Goal: Transaction & Acquisition: Purchase product/service

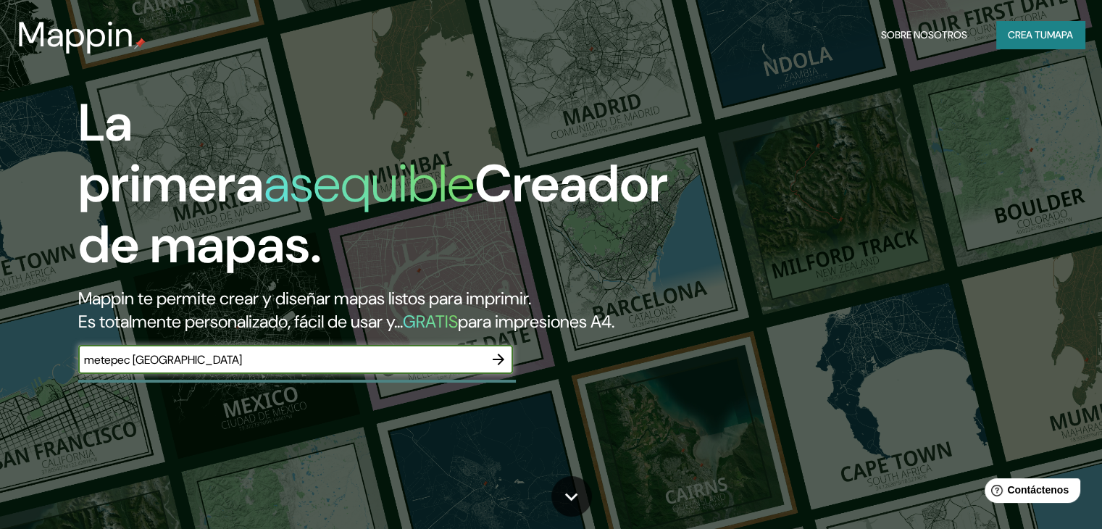
type input "metepec [GEOGRAPHIC_DATA]"
click at [501, 365] on icon "button" at bounding box center [499, 360] width 12 height 12
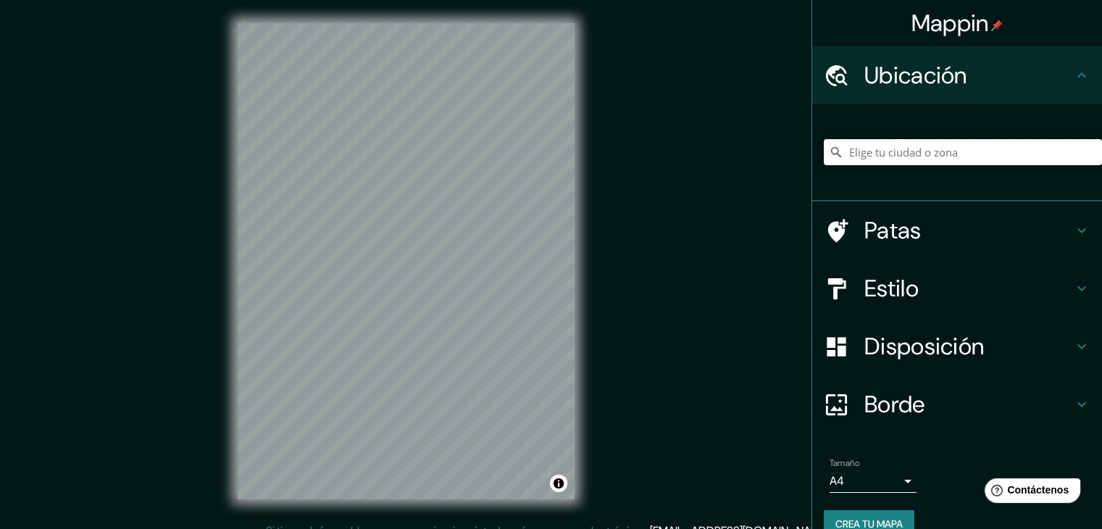
click at [948, 157] on input "Elige tu ciudad o zona" at bounding box center [963, 152] width 278 height 26
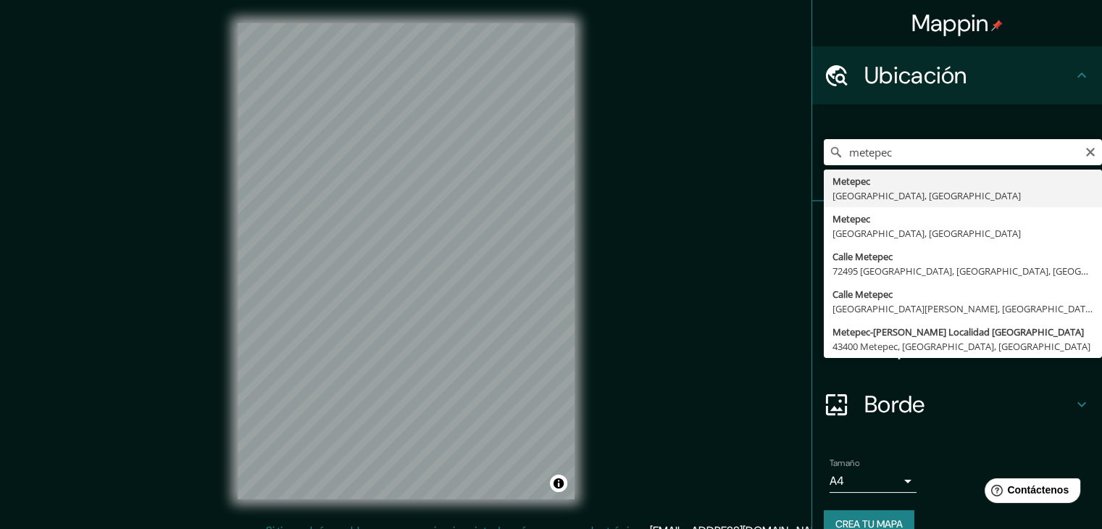
type input "Metepec, [GEOGRAPHIC_DATA], [GEOGRAPHIC_DATA]"
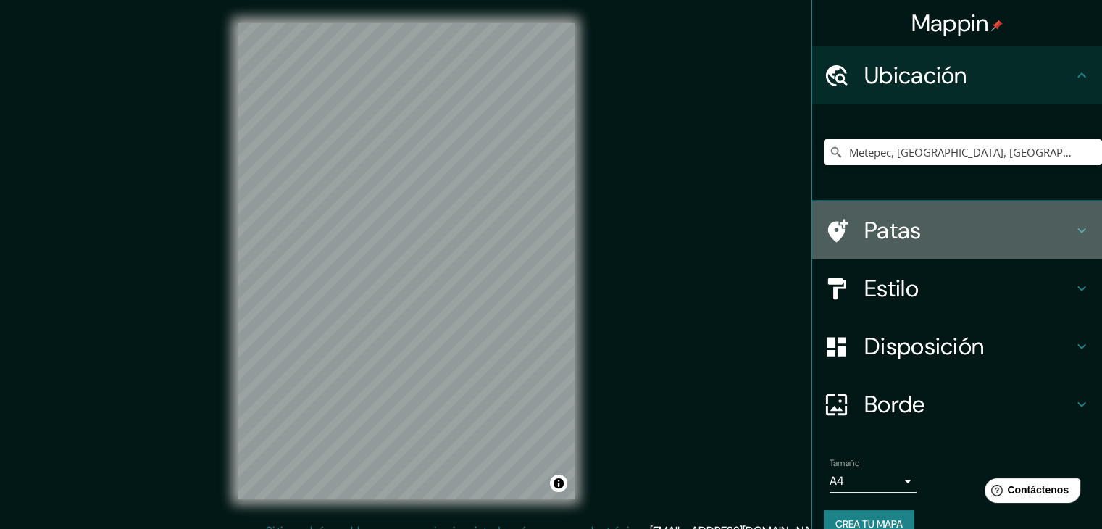
click at [959, 228] on h4 "Patas" at bounding box center [968, 230] width 209 height 29
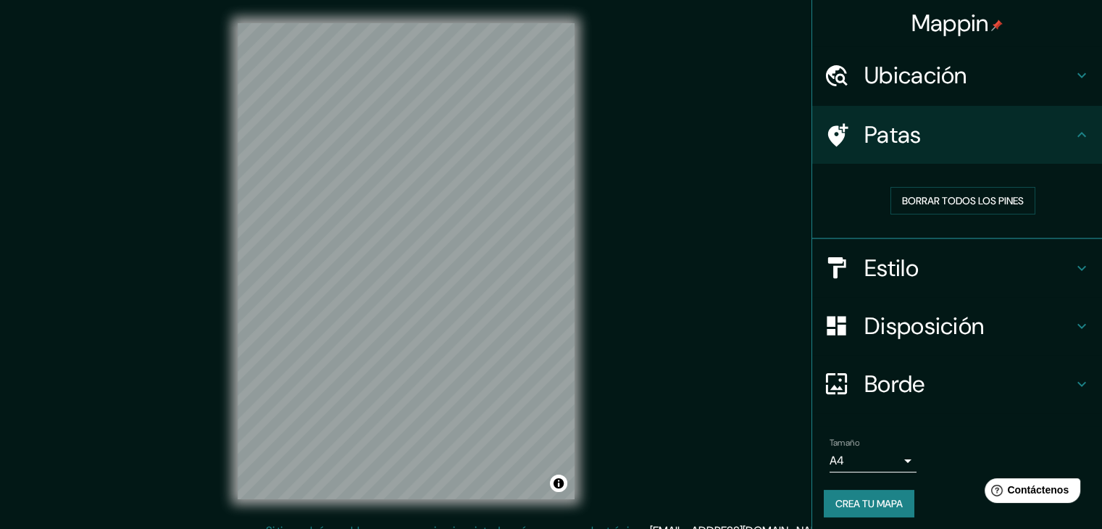
click at [987, 143] on h4 "Patas" at bounding box center [968, 134] width 209 height 29
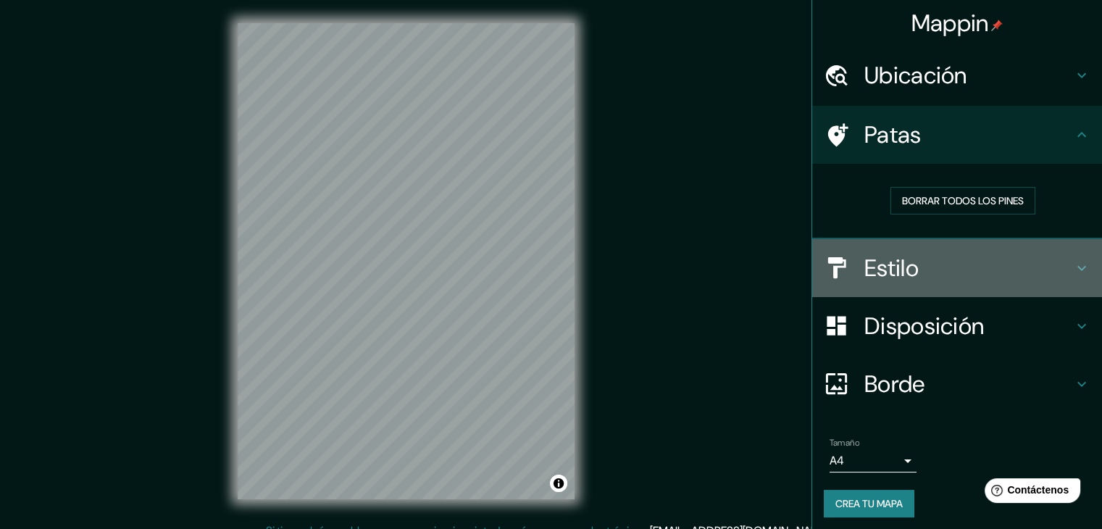
click at [946, 259] on h4 "Estilo" at bounding box center [968, 268] width 209 height 29
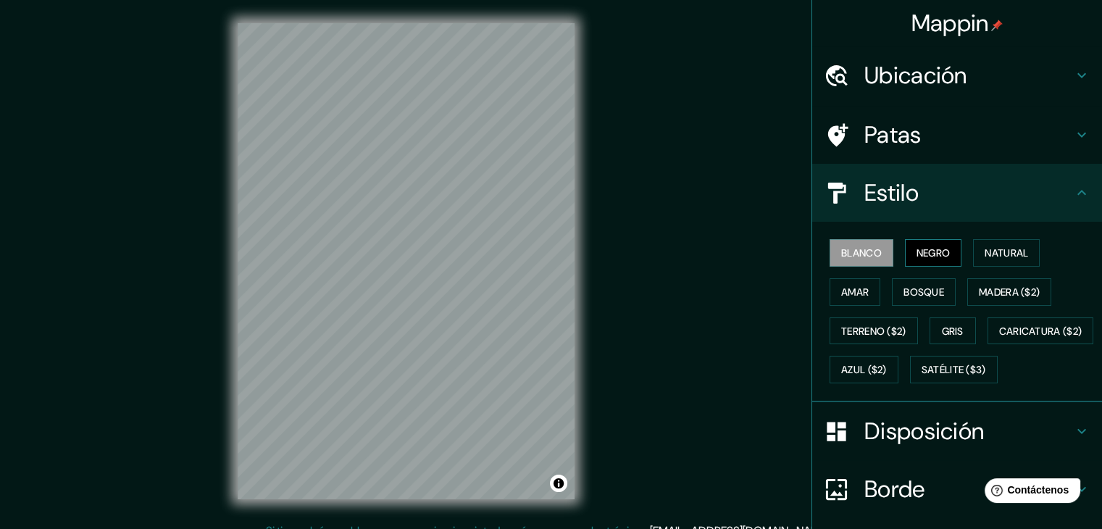
click at [926, 250] on font "Negro" at bounding box center [933, 252] width 34 height 13
click at [993, 245] on button "Natural" at bounding box center [1006, 253] width 67 height 28
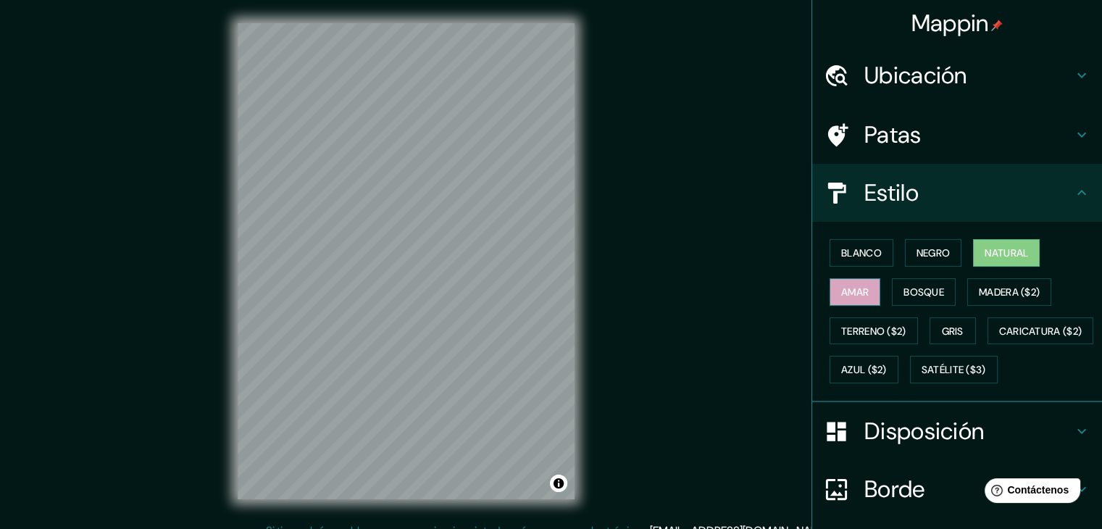
click at [861, 291] on button "Amar" at bounding box center [855, 292] width 51 height 28
click at [919, 288] on font "Bosque" at bounding box center [923, 291] width 41 height 13
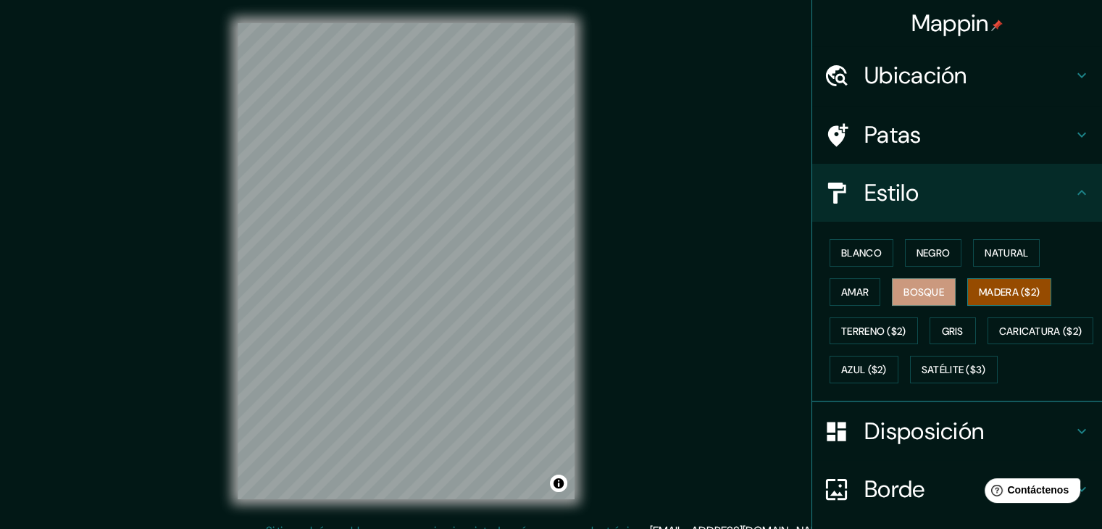
click at [991, 290] on font "Madera ($2)" at bounding box center [1009, 291] width 61 height 13
click at [867, 328] on font "Terreno ($2)" at bounding box center [873, 331] width 65 height 13
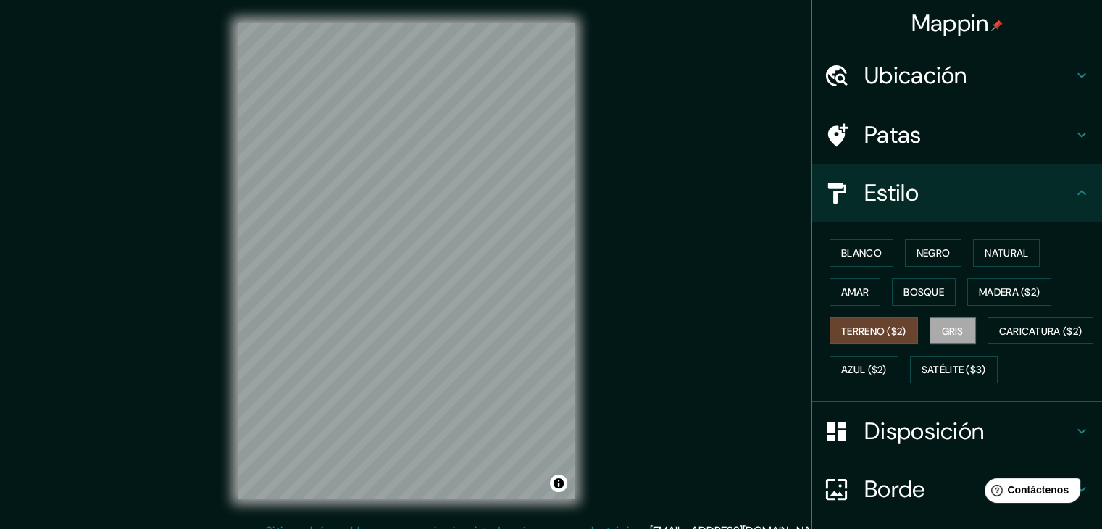
click at [948, 336] on font "Gris" at bounding box center [953, 331] width 22 height 19
click at [922, 377] on font "Satélite ($3)" at bounding box center [954, 370] width 64 height 13
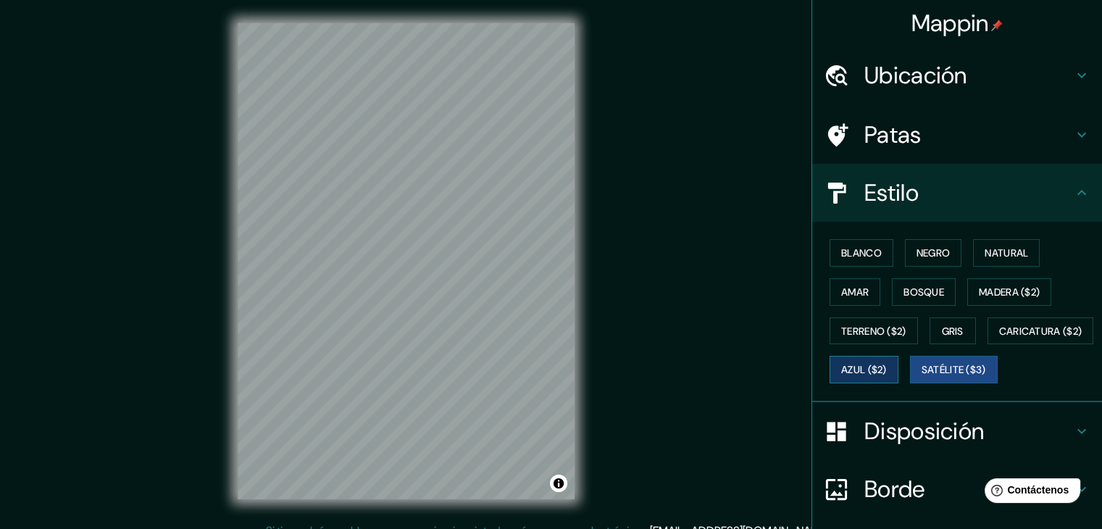
click at [898, 357] on button "Azul ($2)" at bounding box center [864, 370] width 69 height 28
click at [967, 292] on button "Madera ($2)" at bounding box center [1009, 292] width 84 height 28
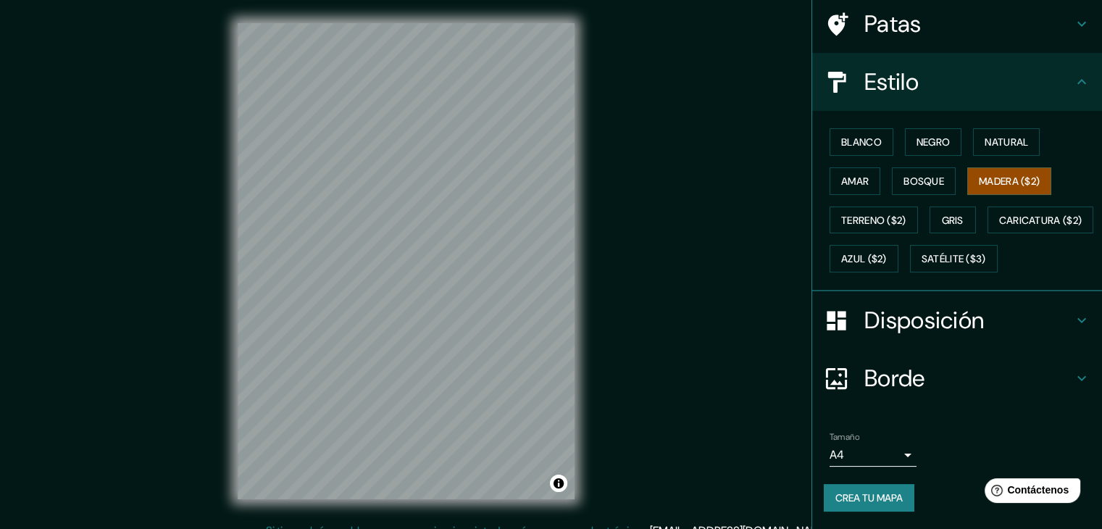
scroll to position [145, 0]
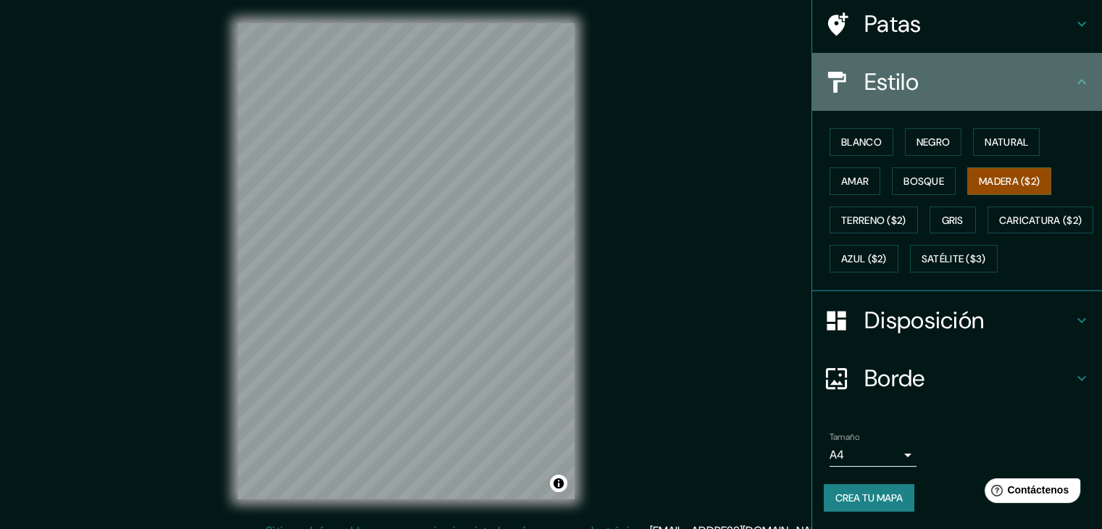
click at [1048, 67] on h4 "Estilo" at bounding box center [968, 81] width 209 height 29
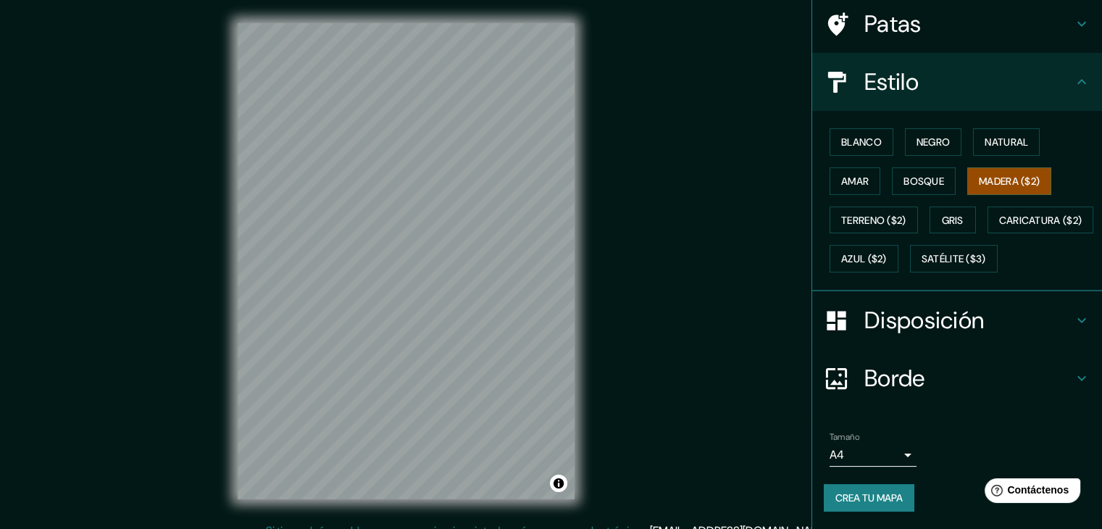
click at [1073, 73] on icon at bounding box center [1081, 81] width 17 height 17
click at [1027, 313] on h4 "Disposición" at bounding box center [968, 320] width 209 height 29
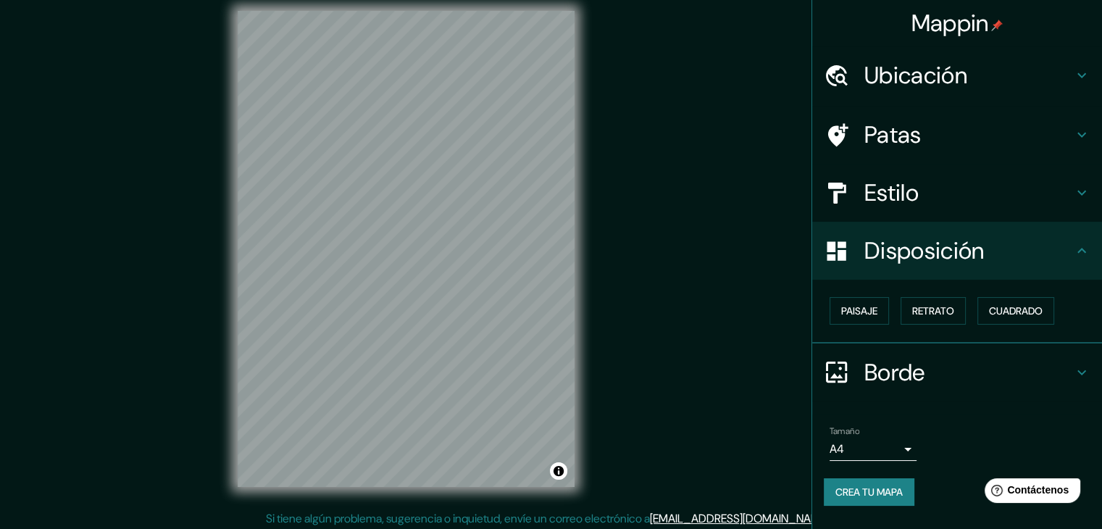
scroll to position [17, 0]
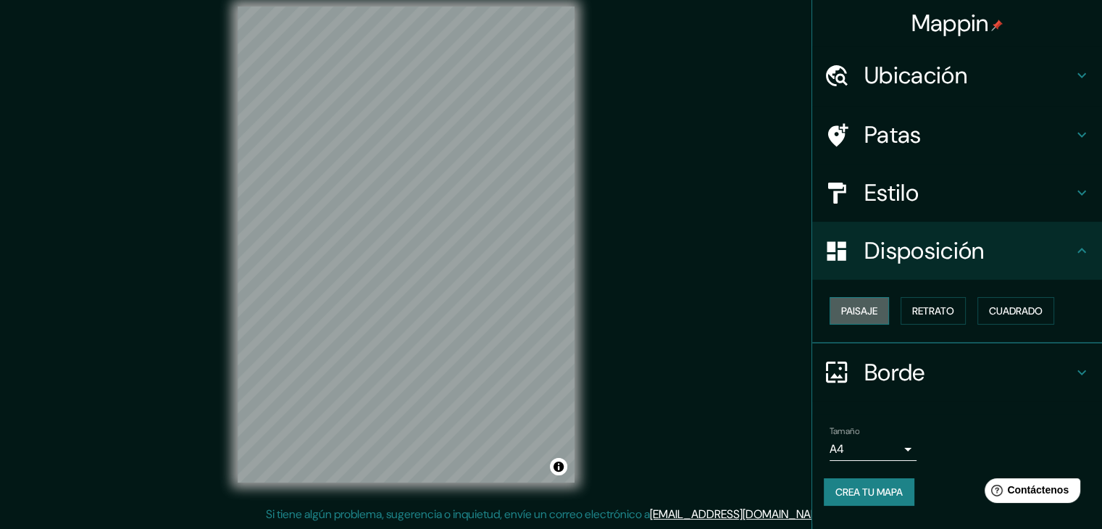
click at [877, 302] on font "Paisaje" at bounding box center [859, 310] width 36 height 19
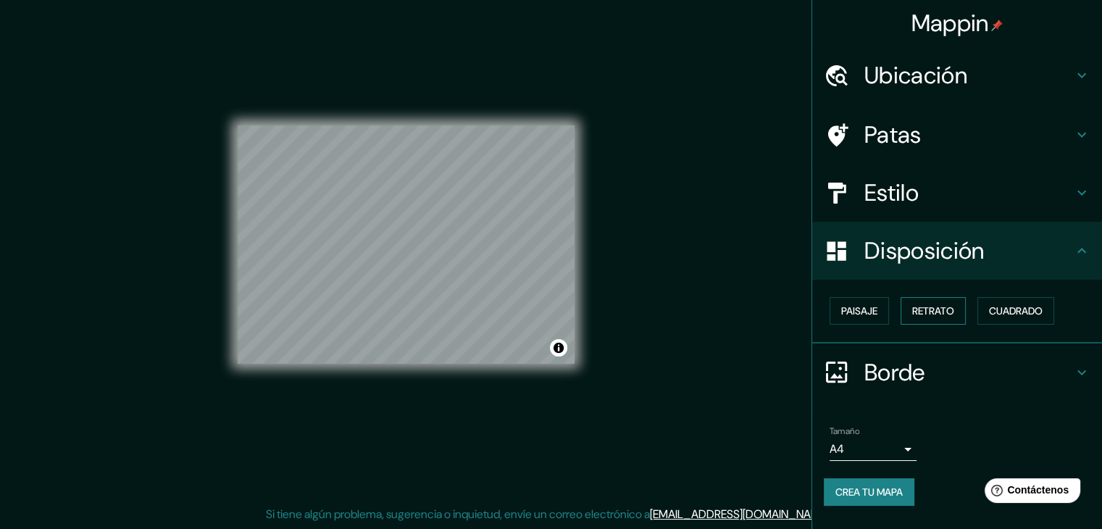
click at [942, 317] on font "Retrato" at bounding box center [933, 310] width 42 height 13
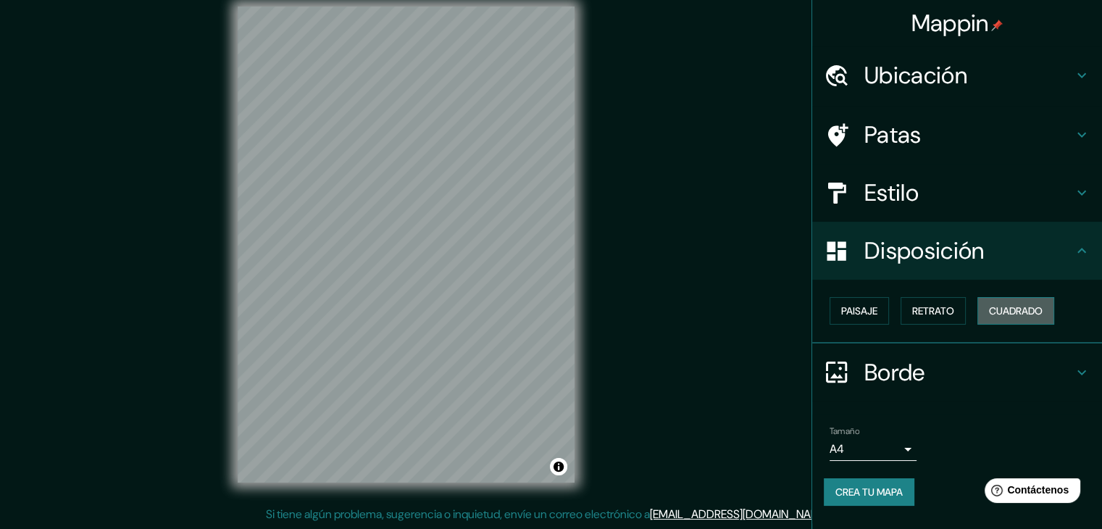
click at [1001, 313] on font "Cuadrado" at bounding box center [1016, 310] width 54 height 13
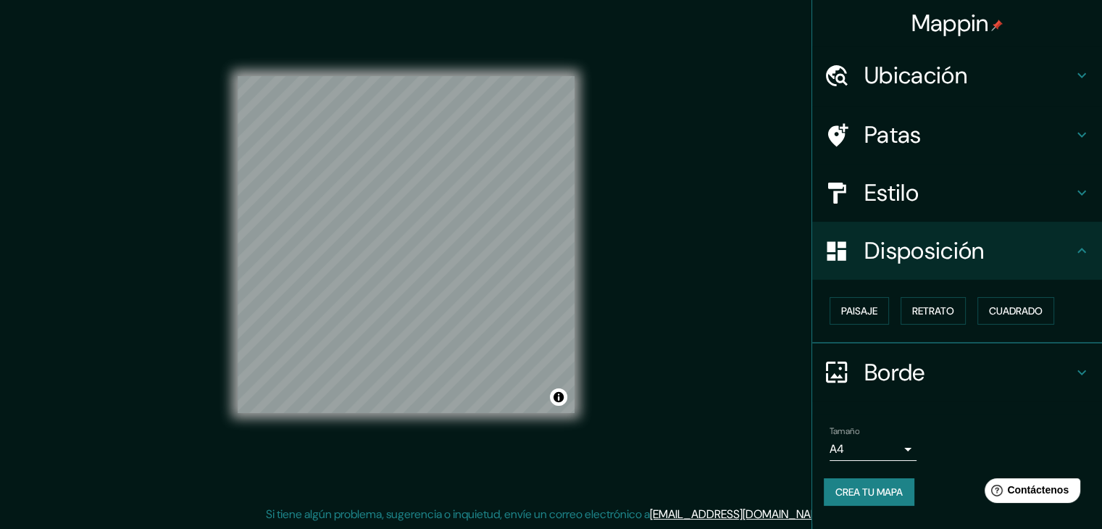
click at [887, 270] on div "Disposición" at bounding box center [957, 251] width 290 height 58
click at [884, 309] on button "Paisaje" at bounding box center [859, 311] width 59 height 28
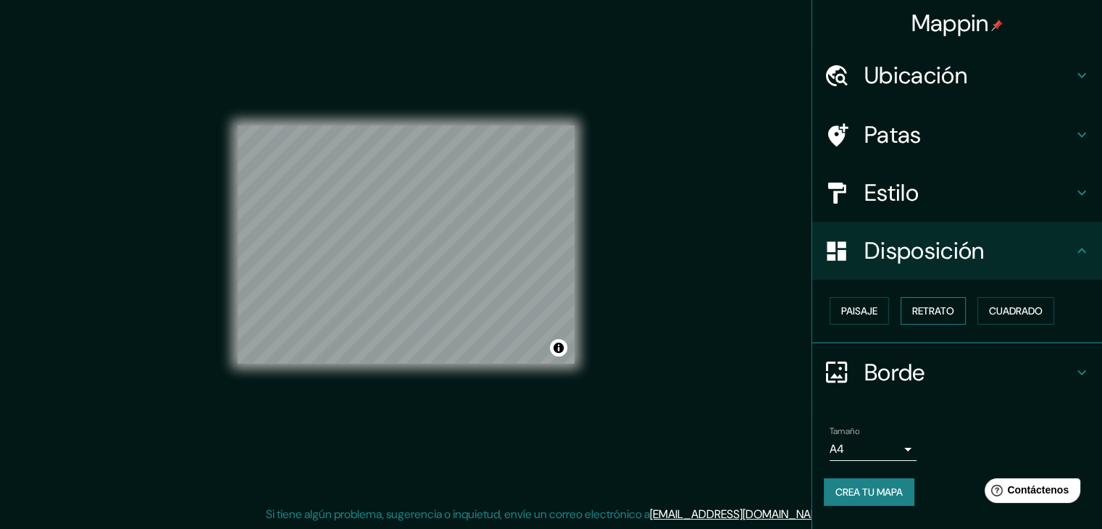
click at [937, 306] on font "Retrato" at bounding box center [933, 310] width 42 height 13
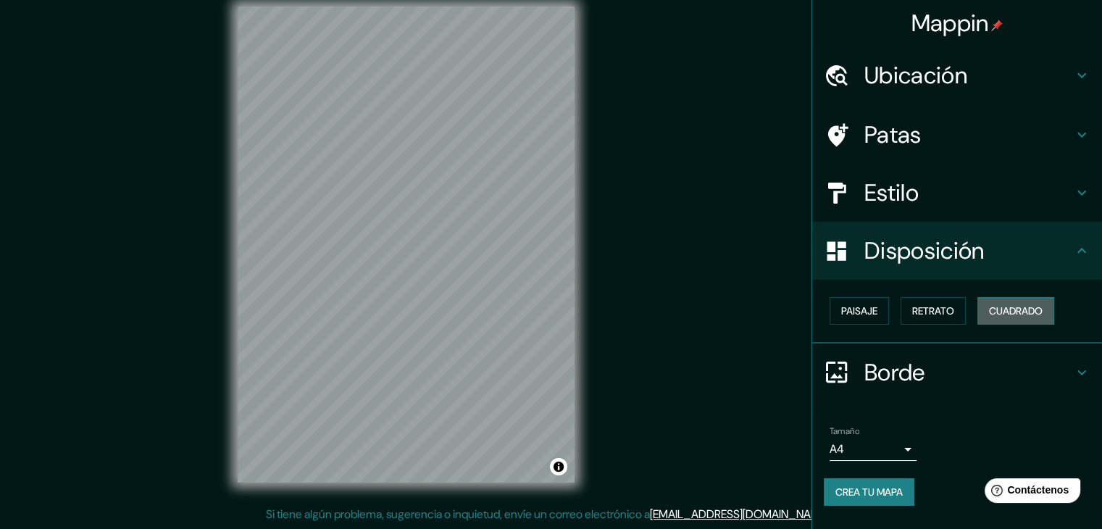
click at [1018, 306] on font "Cuadrado" at bounding box center [1016, 310] width 54 height 13
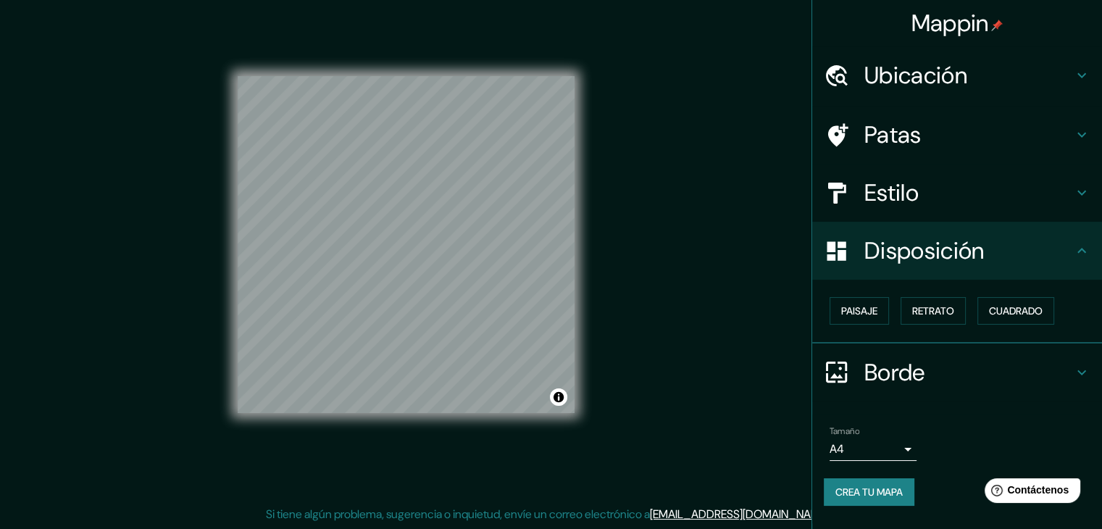
click at [933, 365] on h4 "Borde" at bounding box center [968, 372] width 209 height 29
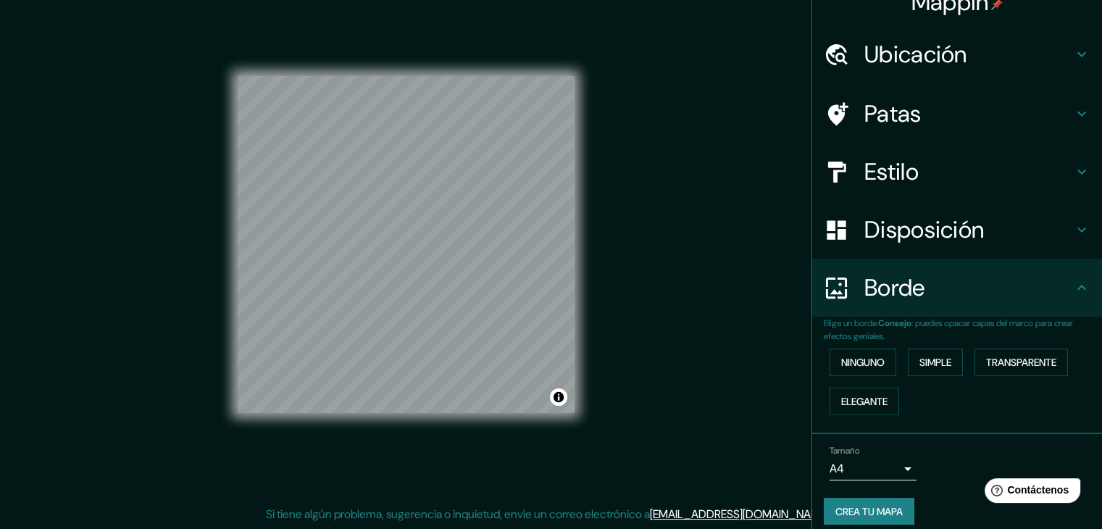
scroll to position [33, 0]
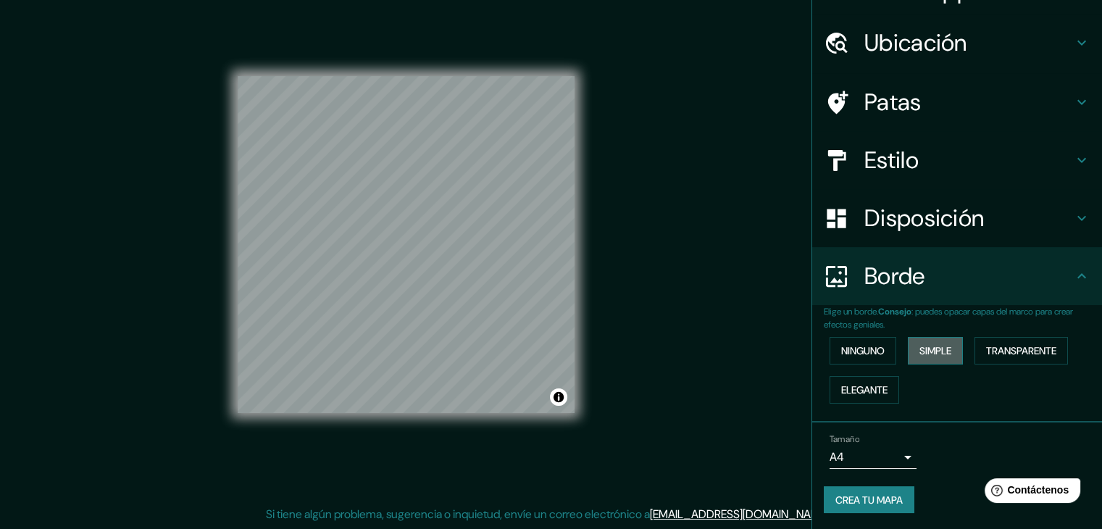
click at [931, 353] on font "Simple" at bounding box center [935, 350] width 32 height 13
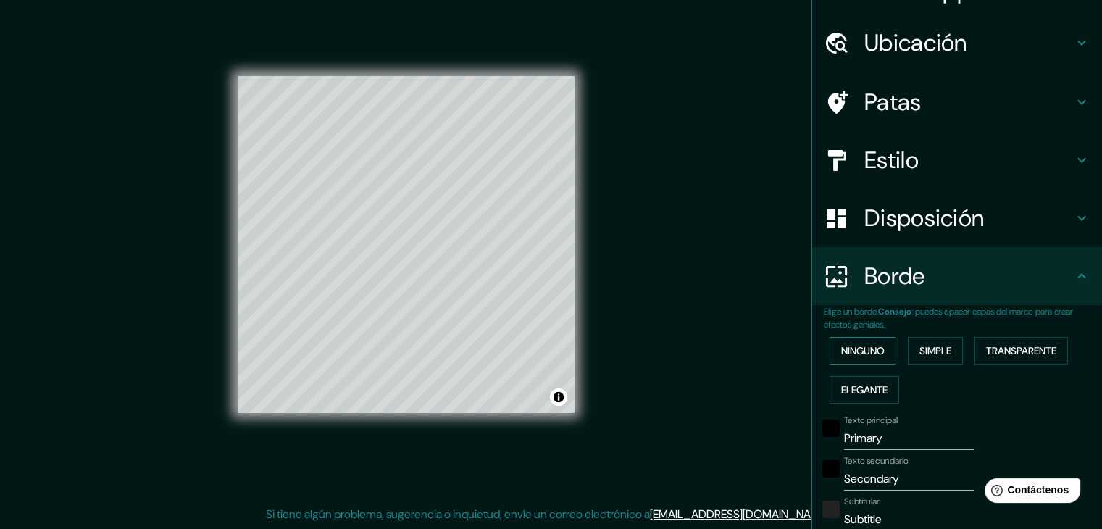
click at [866, 354] on font "Ninguno" at bounding box center [862, 350] width 43 height 13
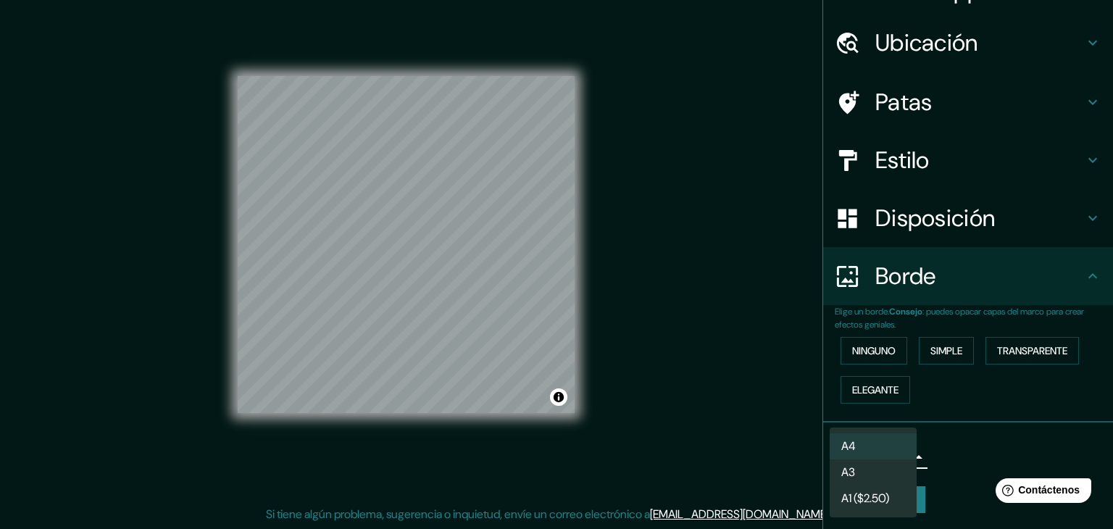
click at [887, 458] on body "Mappin Ubicación Metepec, [GEOGRAPHIC_DATA], [GEOGRAPHIC_DATA] Patas Estilo Dis…" at bounding box center [556, 247] width 1113 height 529
click at [881, 465] on li "A3" at bounding box center [873, 473] width 87 height 27
click at [883, 457] on body "Mappin Ubicación Metepec, [GEOGRAPHIC_DATA], [GEOGRAPHIC_DATA] Patas Estilo Dis…" at bounding box center [556, 247] width 1113 height 529
click at [888, 450] on li "A4" at bounding box center [873, 446] width 87 height 27
type input "single"
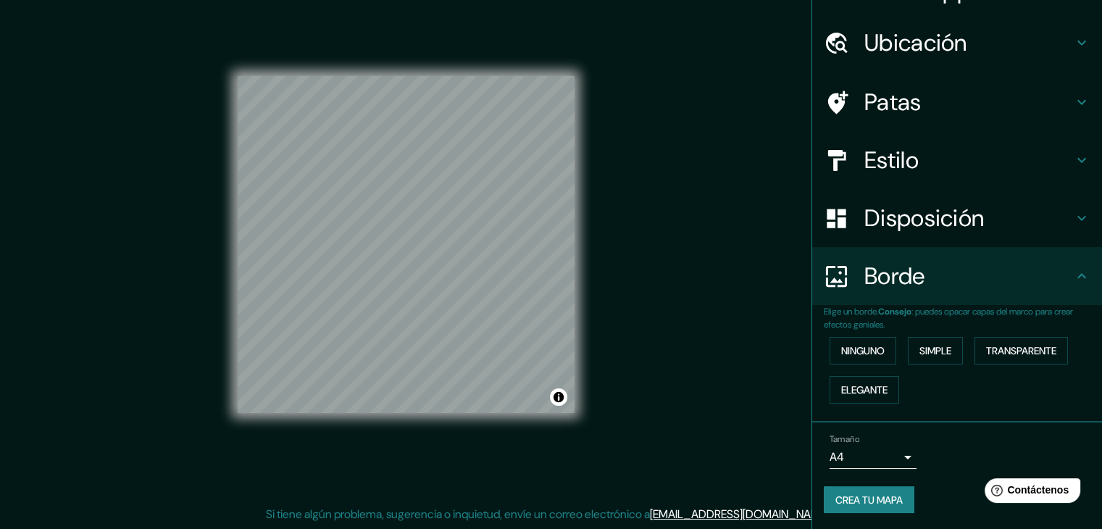
click at [835, 495] on font "Crea tu mapa" at bounding box center [868, 499] width 67 height 13
click at [870, 490] on font "Crea tu mapa" at bounding box center [868, 499] width 67 height 19
click at [872, 490] on font "Crea tu mapa" at bounding box center [868, 499] width 67 height 19
click at [890, 149] on font "Estilo" at bounding box center [891, 160] width 54 height 30
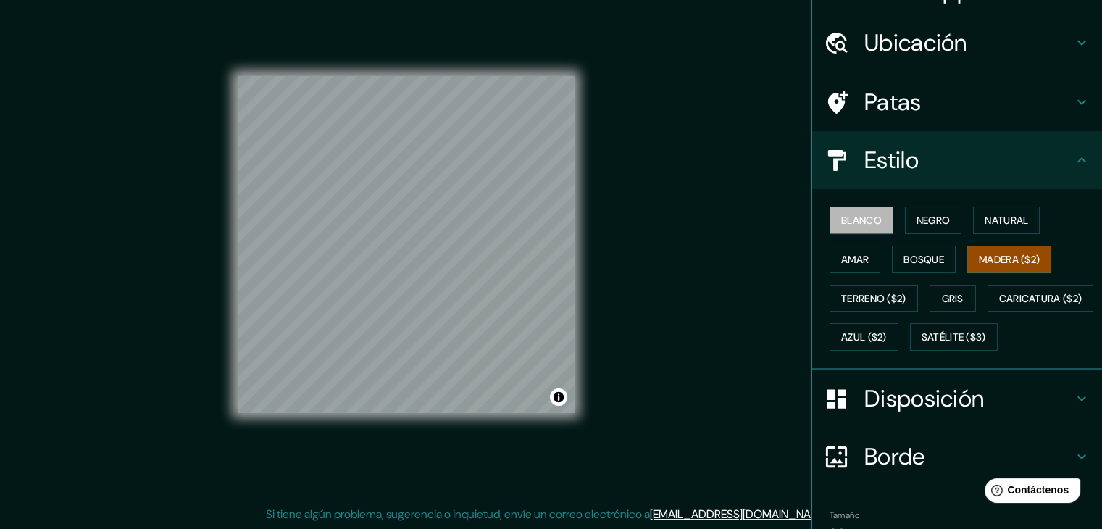
click at [853, 224] on font "Blanco" at bounding box center [861, 220] width 41 height 13
click at [863, 319] on div "Blanco Negro Natural Amar Bosque Madera ($2) Terreno ($2) Gris Caricatura ($2) …" at bounding box center [963, 279] width 278 height 156
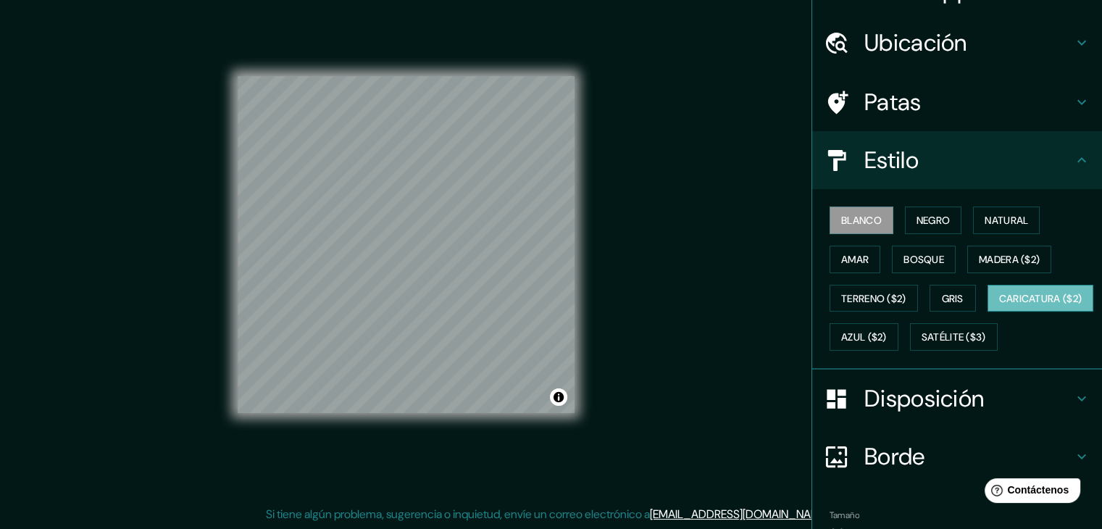
click at [999, 308] on font "Caricatura ($2)" at bounding box center [1040, 298] width 83 height 19
click at [930, 295] on button "Gris" at bounding box center [953, 299] width 46 height 28
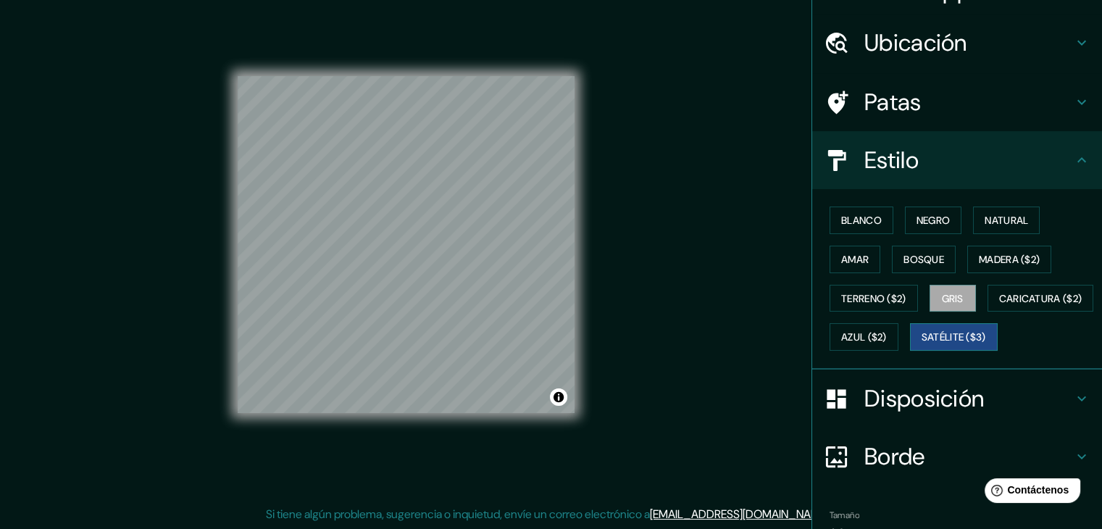
click at [922, 344] on font "Satélite ($3)" at bounding box center [954, 337] width 64 height 13
click at [887, 338] on font "Azul ($2)" at bounding box center [864, 337] width 46 height 13
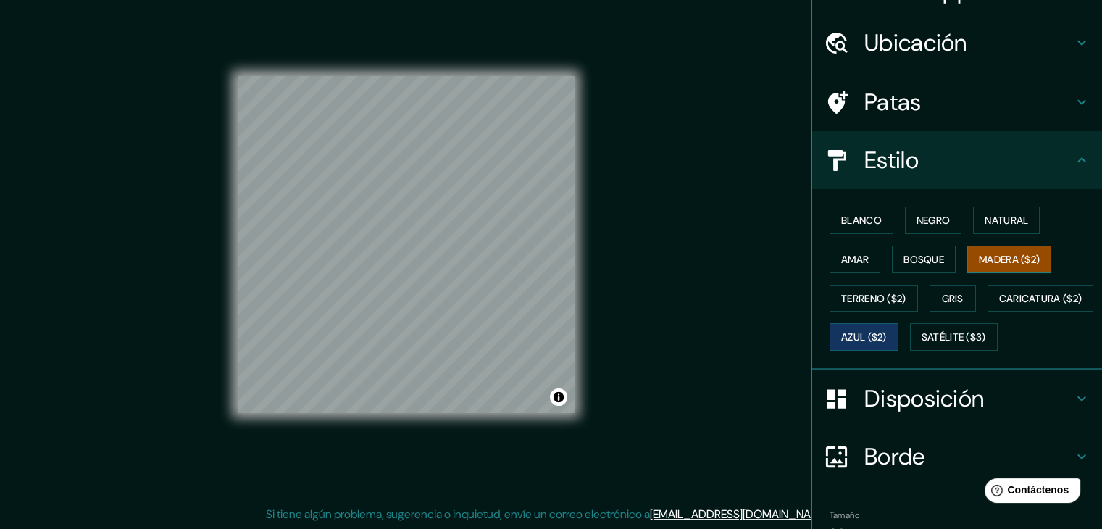
click at [979, 259] on font "Madera ($2)" at bounding box center [1009, 259] width 61 height 13
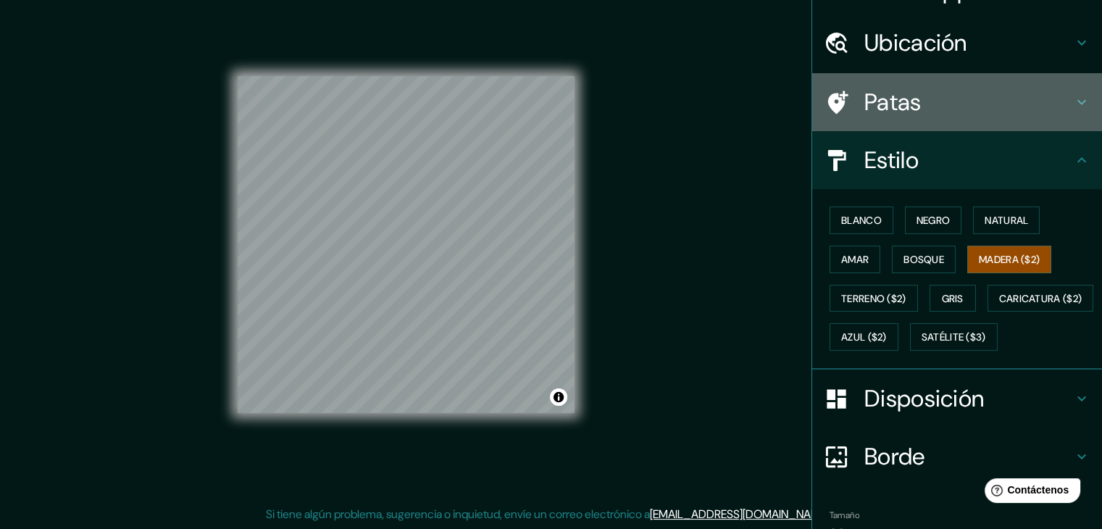
click at [922, 110] on h4 "Patas" at bounding box center [968, 102] width 209 height 29
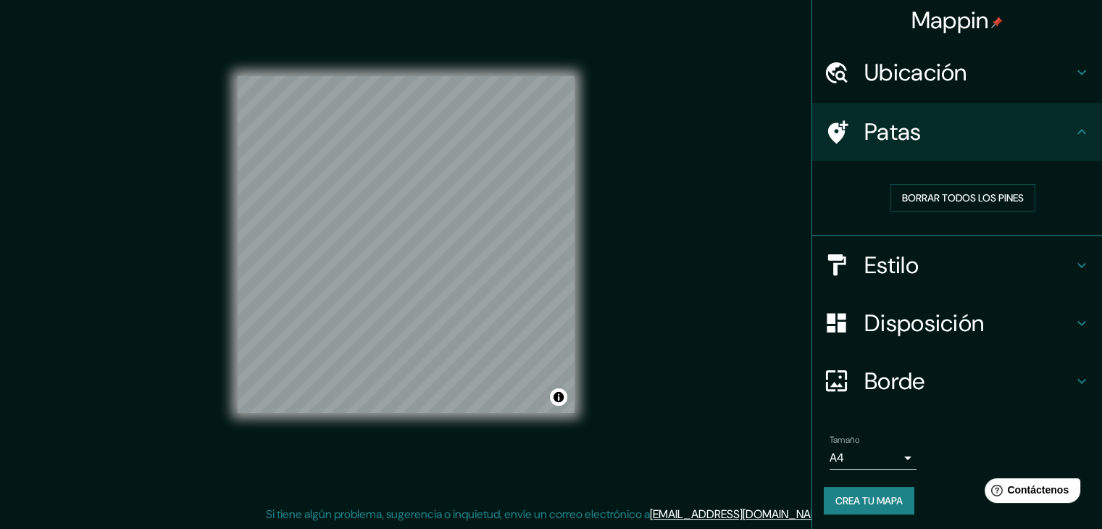
scroll to position [4, 0]
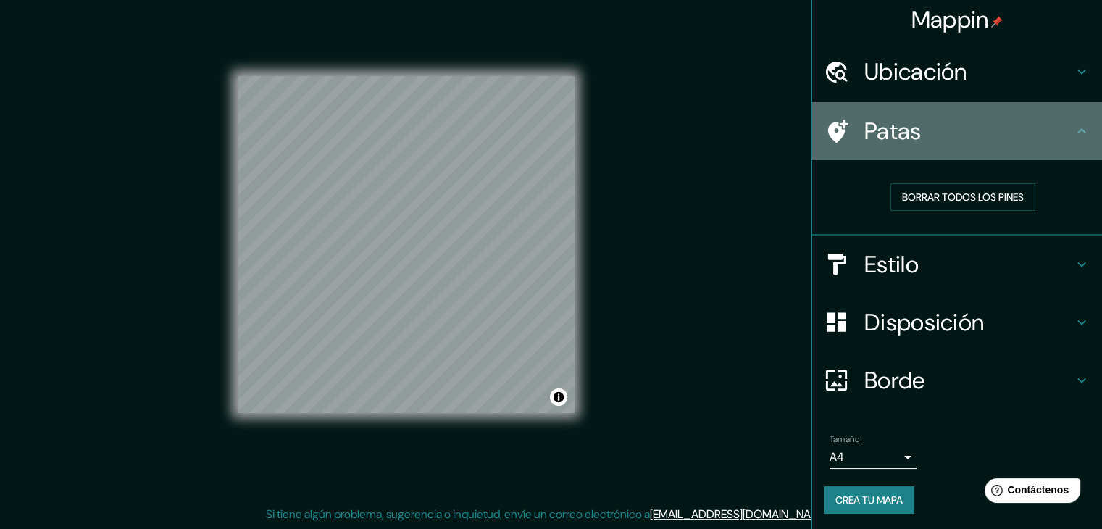
click at [919, 114] on div "Patas" at bounding box center [957, 131] width 290 height 58
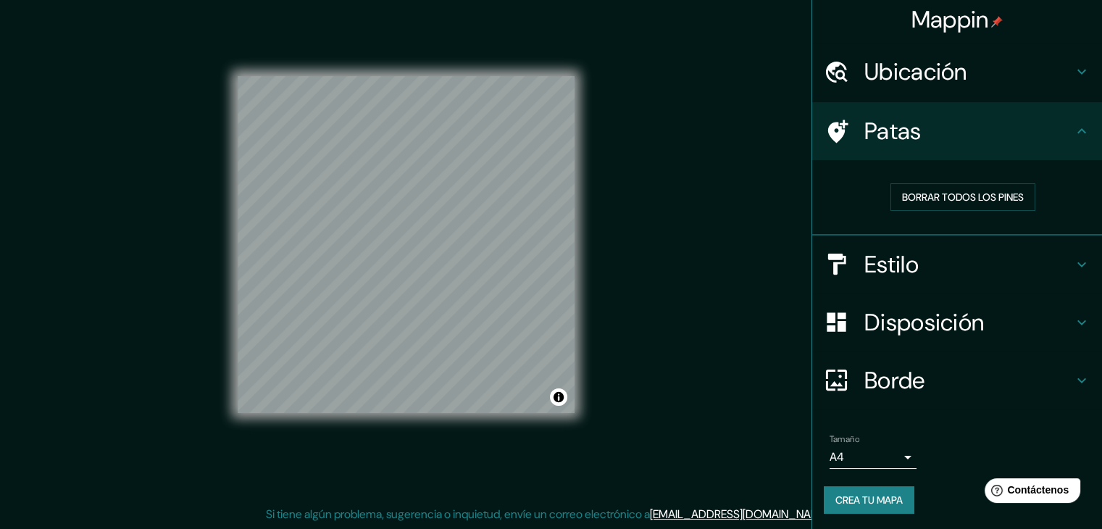
click at [936, 368] on h4 "Borde" at bounding box center [968, 380] width 209 height 29
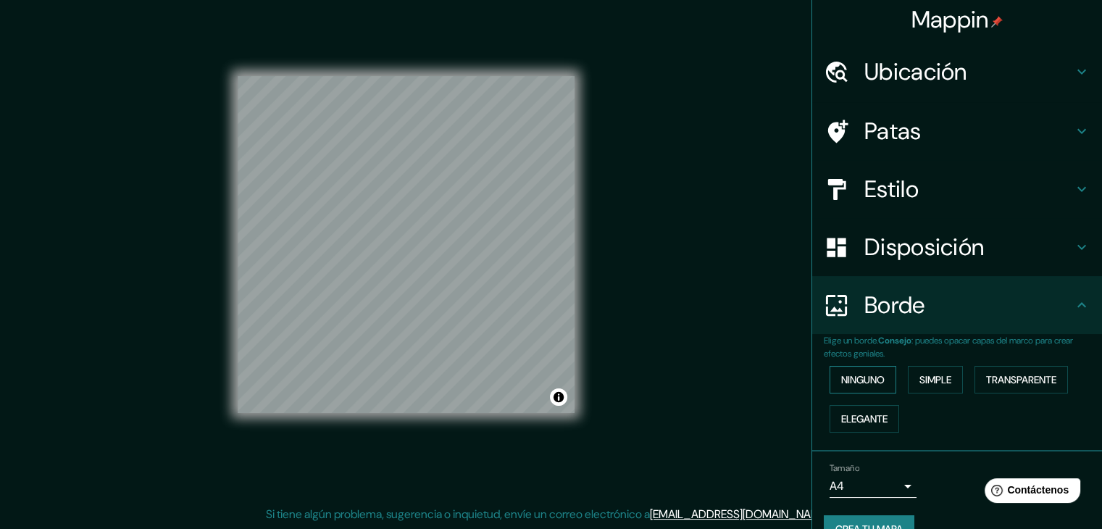
click at [848, 373] on font "Ninguno" at bounding box center [862, 379] width 43 height 13
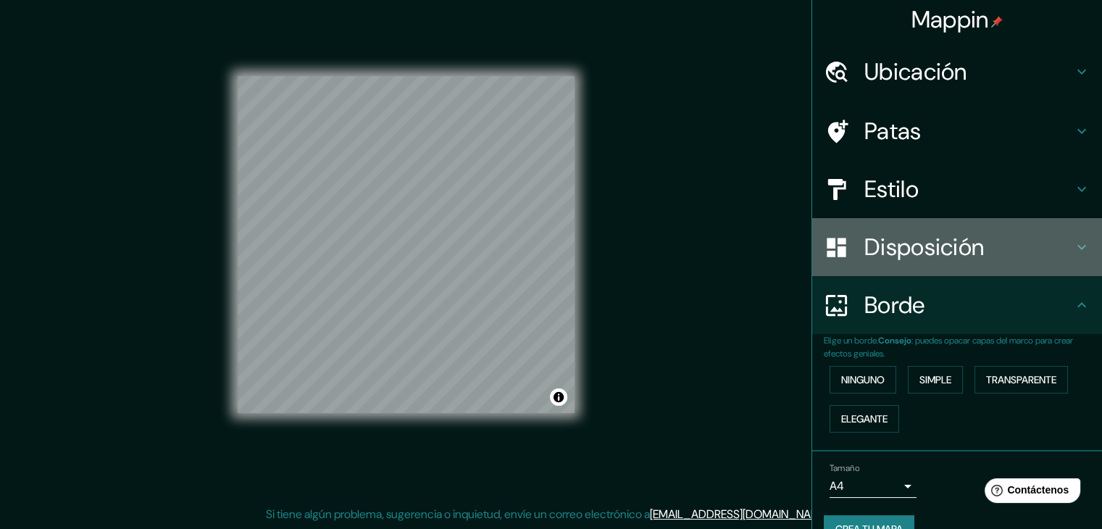
click at [898, 253] on font "Disposición" at bounding box center [924, 247] width 120 height 30
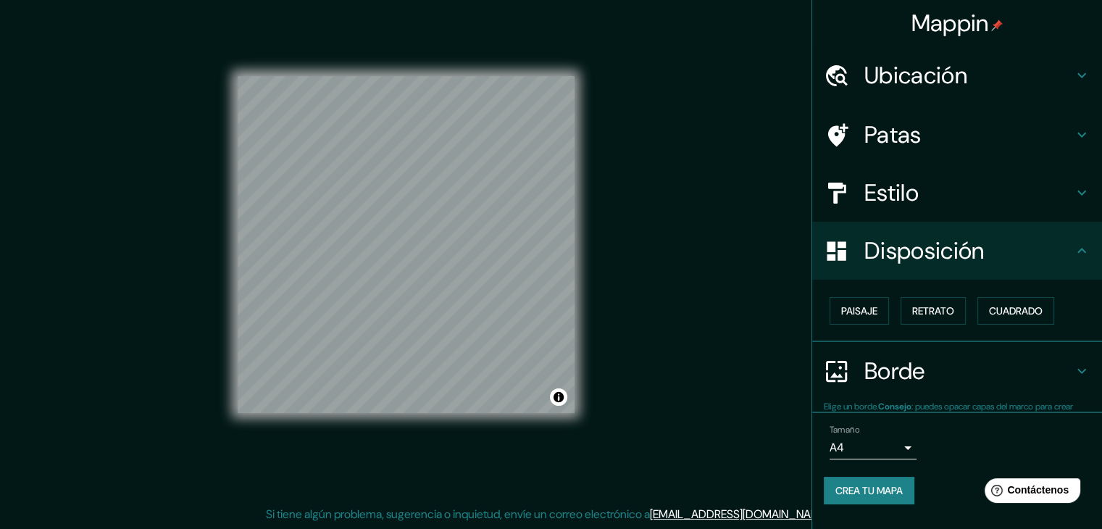
scroll to position [0, 0]
click at [945, 308] on font "Retrato" at bounding box center [933, 310] width 42 height 13
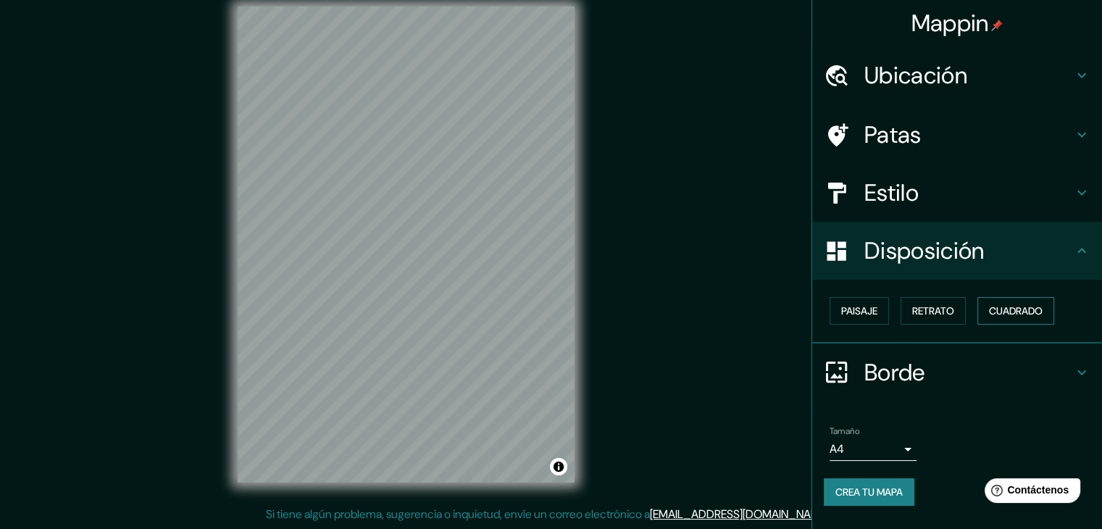
click at [1041, 314] on font "Cuadrado" at bounding box center [1016, 310] width 54 height 13
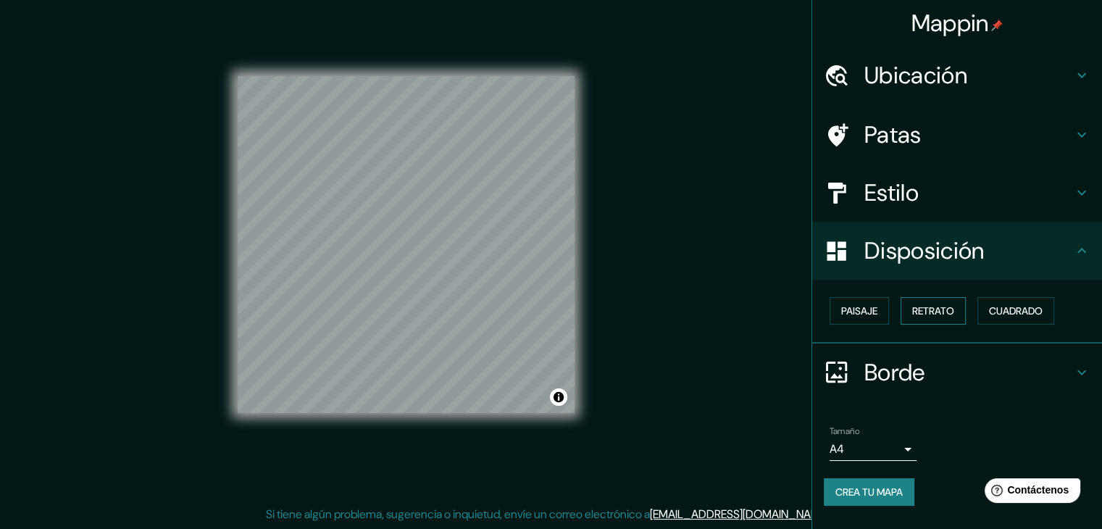
click at [936, 311] on font "Retrato" at bounding box center [933, 310] width 42 height 13
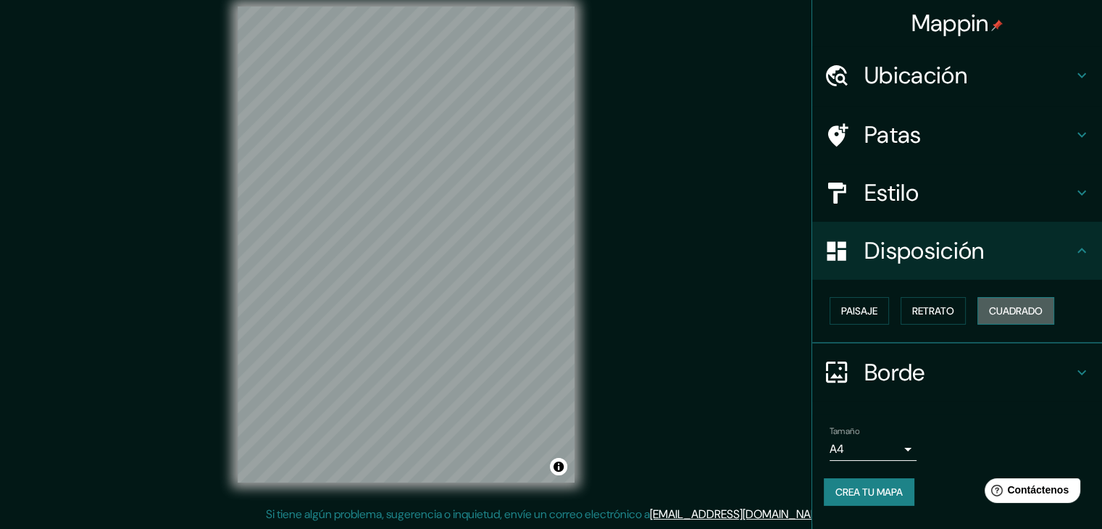
click at [1000, 311] on font "Cuadrado" at bounding box center [1016, 310] width 54 height 13
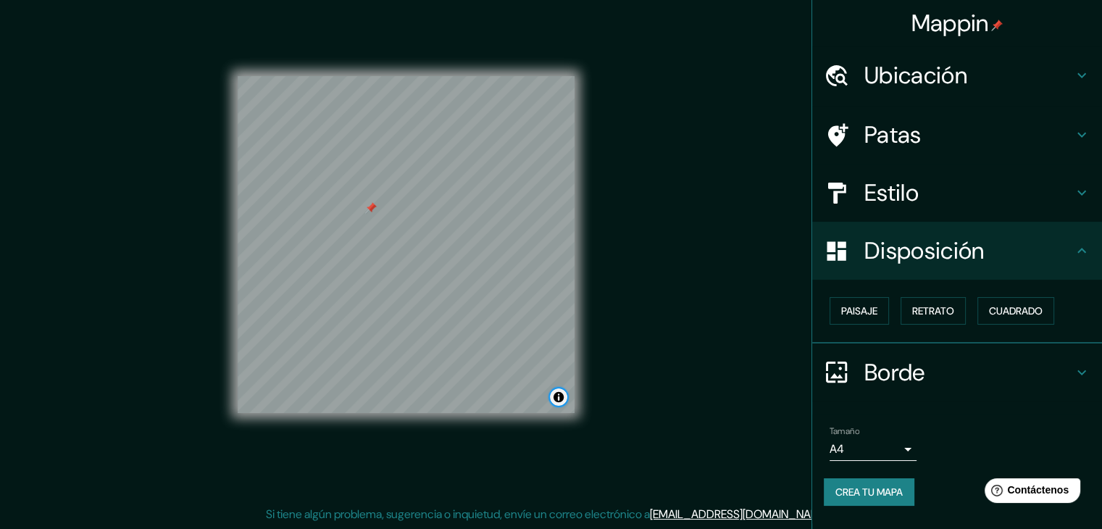
click at [562, 404] on button "Activar o desactivar atribución" at bounding box center [558, 396] width 17 height 17
click at [890, 64] on font "Ubicación" at bounding box center [915, 75] width 103 height 30
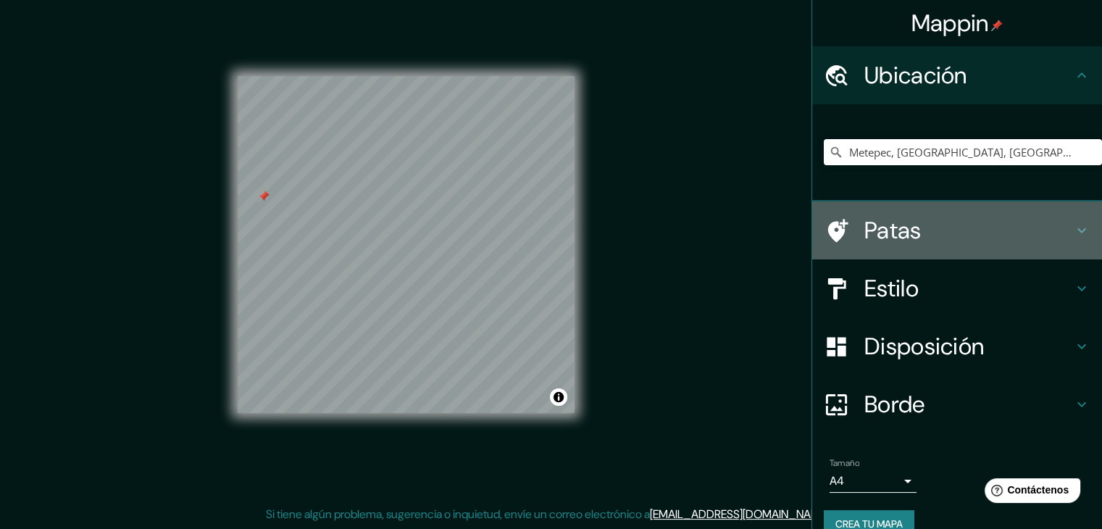
click at [903, 238] on font "Patas" at bounding box center [892, 230] width 57 height 30
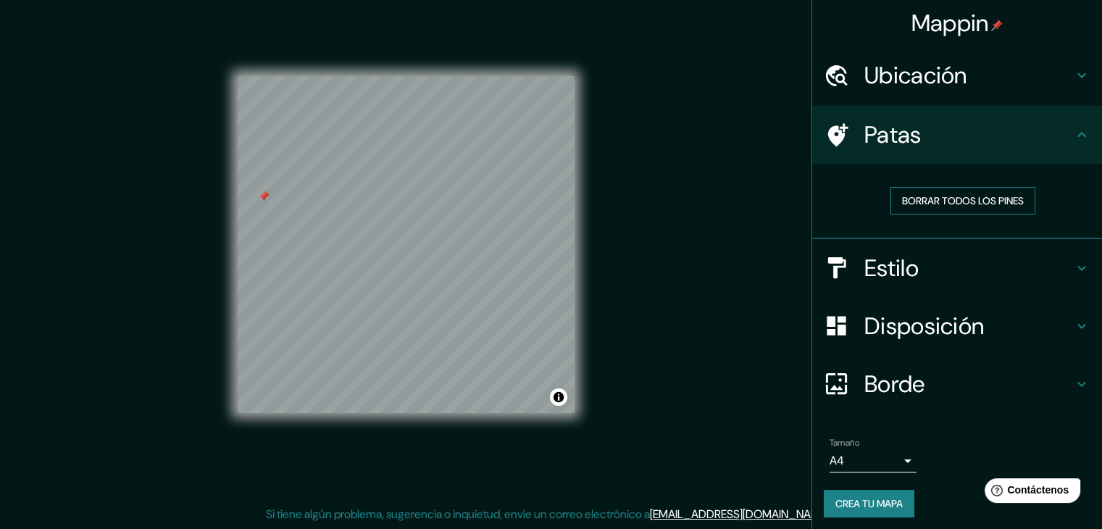
click at [956, 195] on font "Borrar todos los pines" at bounding box center [963, 200] width 122 height 13
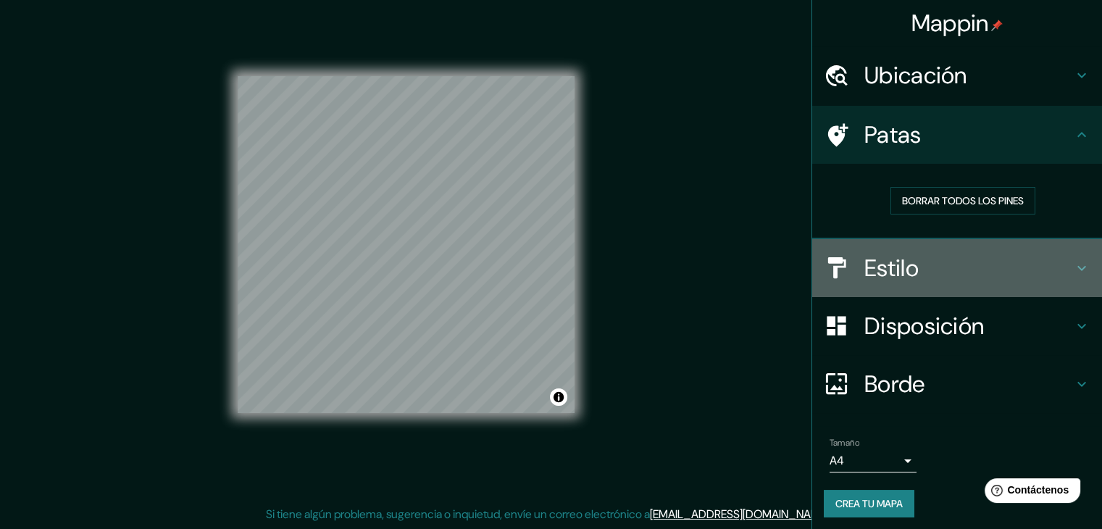
click at [909, 264] on font "Estilo" at bounding box center [891, 268] width 54 height 30
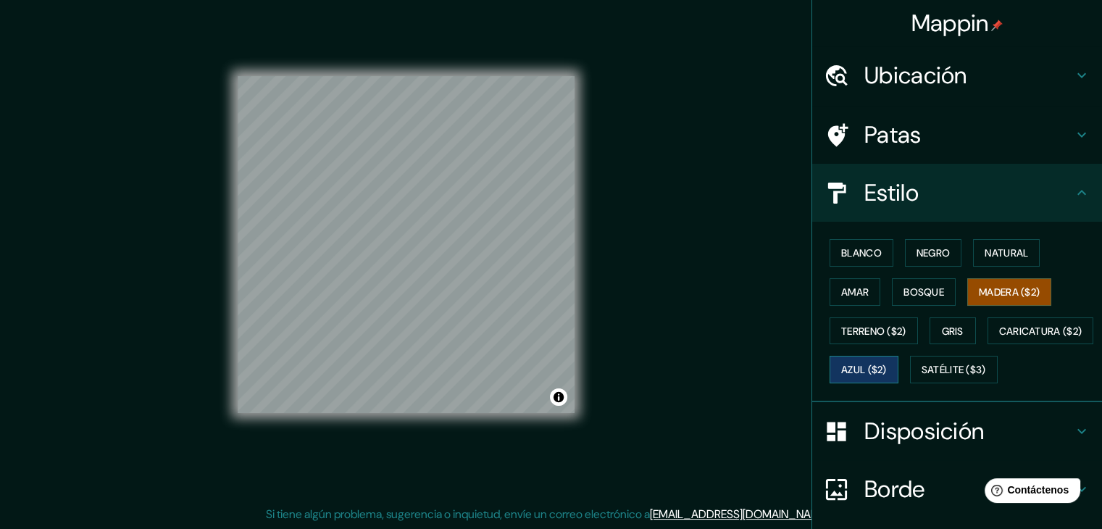
click at [887, 371] on font "Azul ($2)" at bounding box center [864, 370] width 46 height 13
click at [942, 325] on font "Gris" at bounding box center [953, 331] width 22 height 19
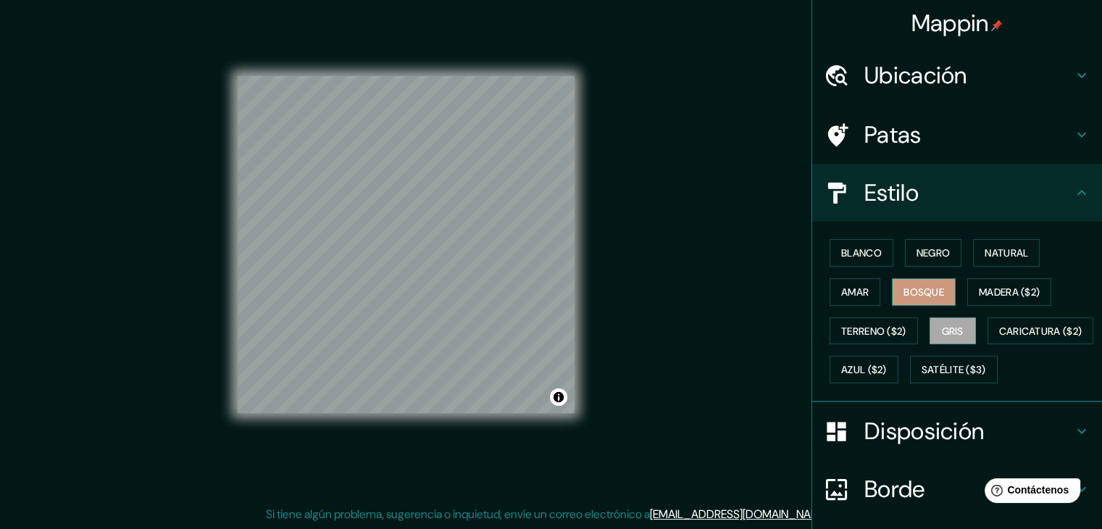
click at [910, 285] on font "Bosque" at bounding box center [923, 291] width 41 height 13
click at [989, 288] on font "Madera ($2)" at bounding box center [1009, 291] width 61 height 13
click at [937, 84] on font "Ubicación" at bounding box center [915, 75] width 103 height 30
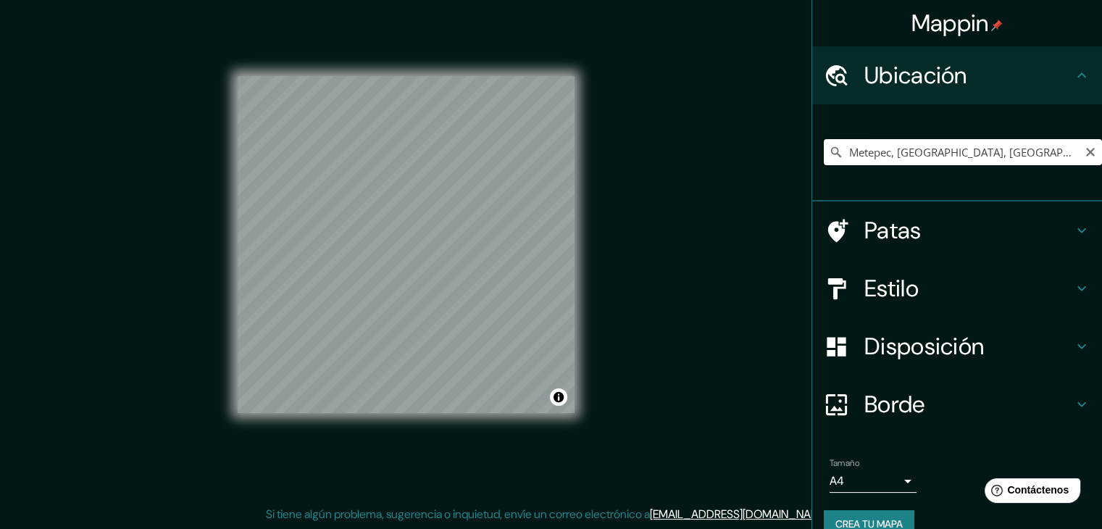
click at [924, 147] on input "Metepec, [GEOGRAPHIC_DATA], [GEOGRAPHIC_DATA]" at bounding box center [963, 152] width 278 height 26
paste input "Elige tu ciudad o zona"
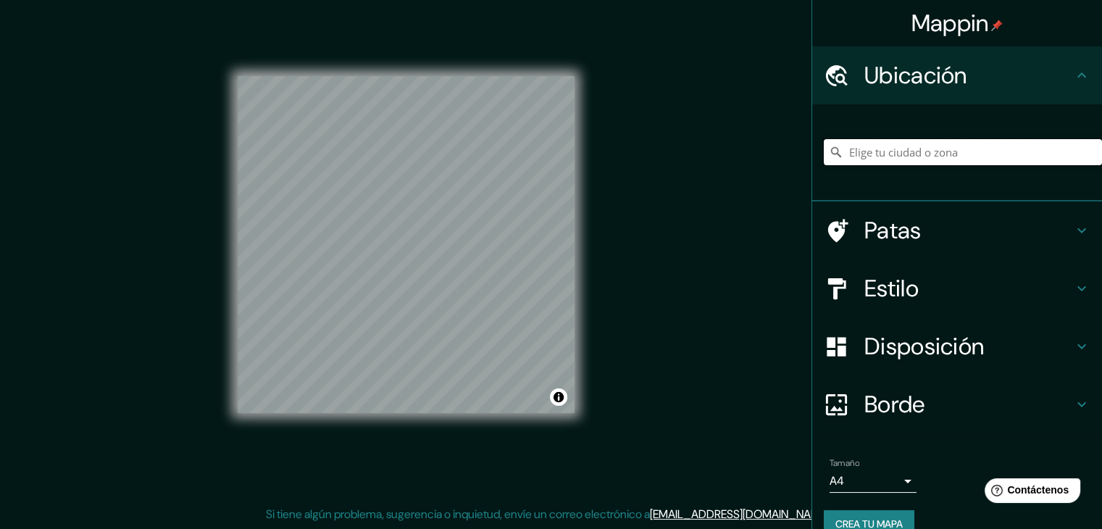
paste input "Zipaquira - [GEOGRAPHIC_DATA], [GEOGRAPHIC_DATA], [GEOGRAPHIC_DATA], [GEOGRAPHI…"
click at [885, 281] on font "Estilo" at bounding box center [891, 288] width 54 height 30
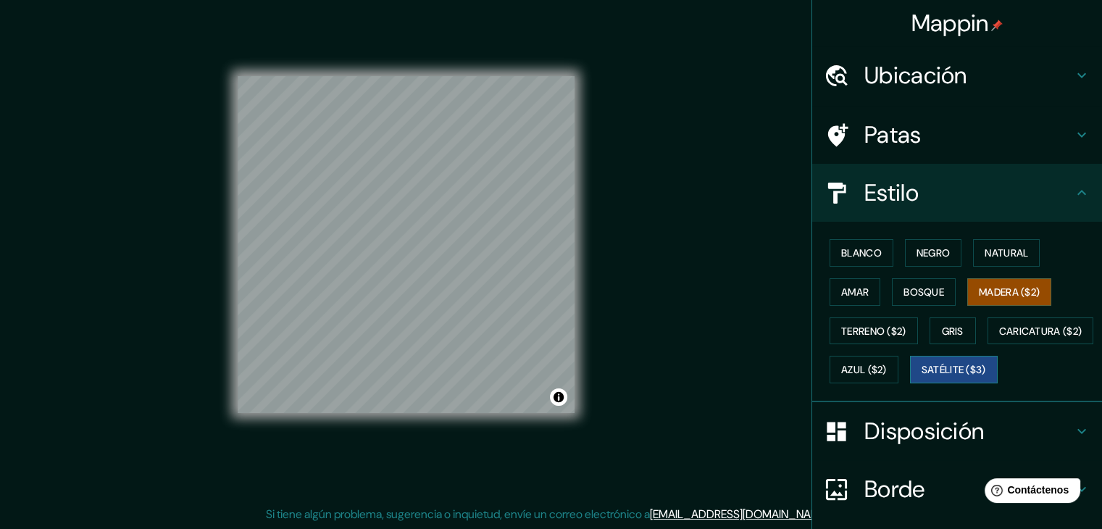
click at [922, 377] on font "Satélite ($3)" at bounding box center [954, 370] width 64 height 13
click at [921, 85] on font "Ubicación" at bounding box center [915, 75] width 103 height 30
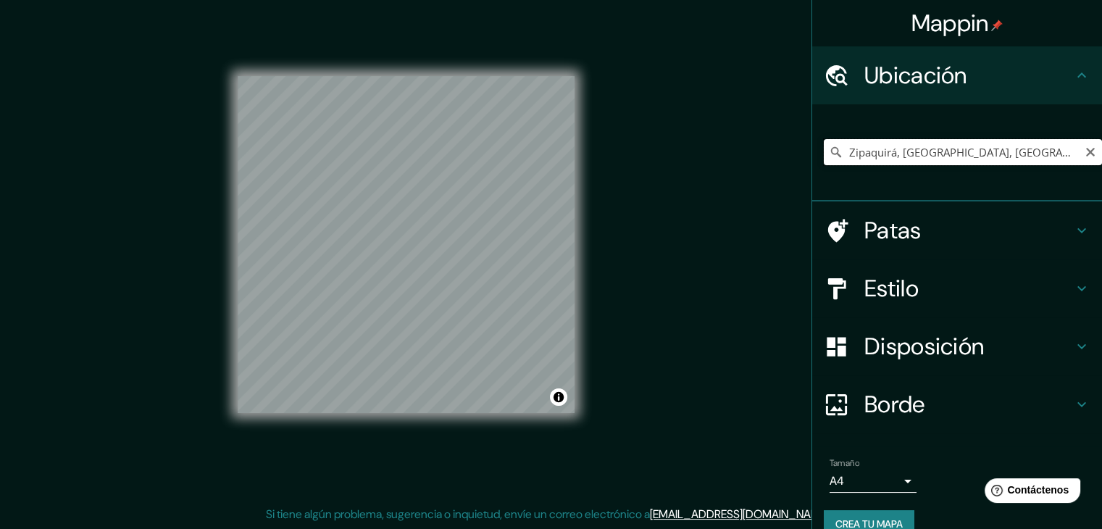
click at [918, 146] on input "Zipaquirá, [GEOGRAPHIC_DATA], [GEOGRAPHIC_DATA]" at bounding box center [963, 152] width 278 height 26
click at [1027, 156] on input "Zipaquirá, [GEOGRAPHIC_DATA], [GEOGRAPHIC_DATA]" at bounding box center [963, 152] width 278 height 26
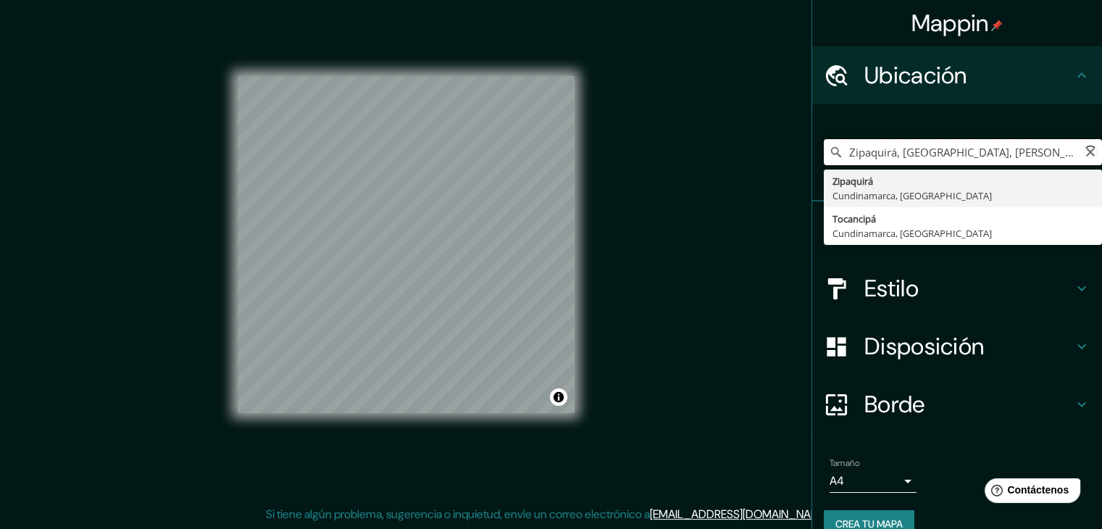
type input "Zipaquirá, [GEOGRAPHIC_DATA], [GEOGRAPHIC_DATA]"
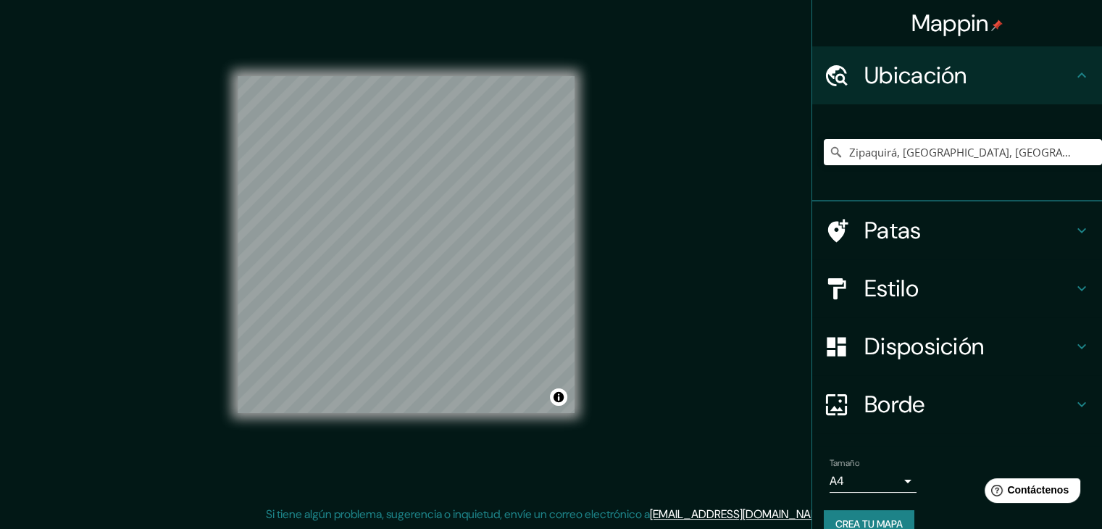
click at [922, 270] on div "Estilo" at bounding box center [957, 288] width 290 height 58
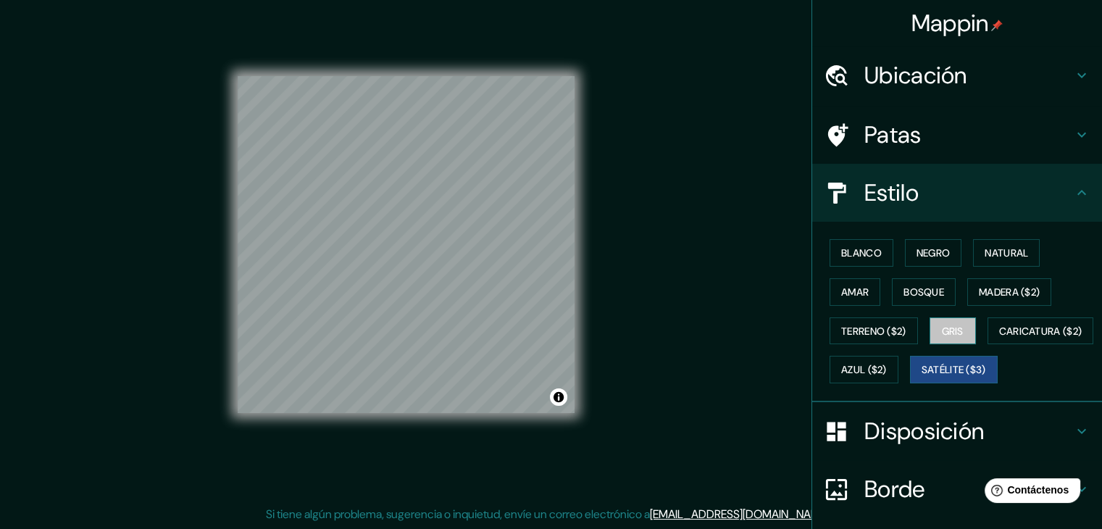
click at [951, 325] on font "Gris" at bounding box center [953, 331] width 22 height 13
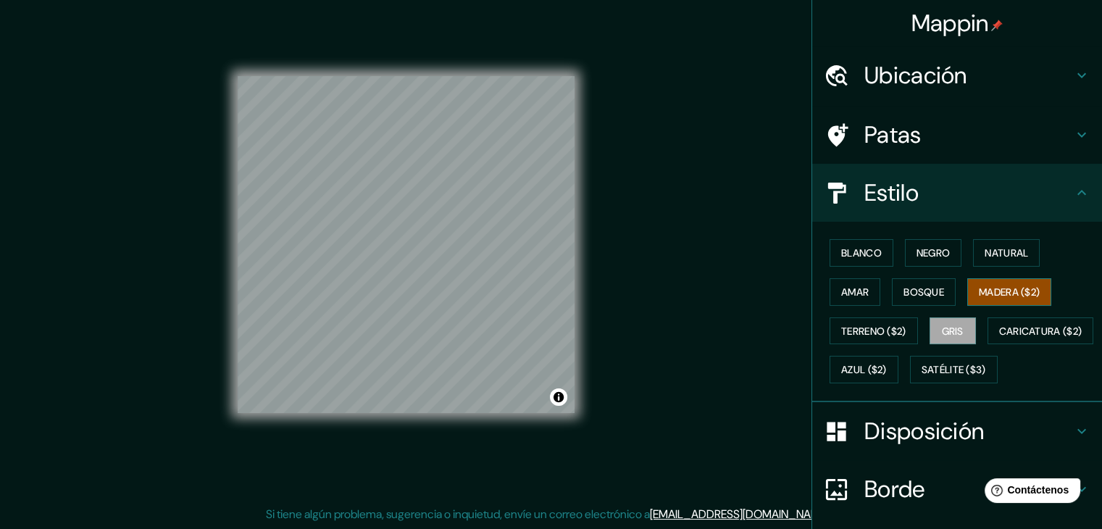
click at [1003, 291] on font "Madera ($2)" at bounding box center [1009, 291] width 61 height 13
click at [191, 332] on div "Mappin Ubicación Zipaquirá, [GEOGRAPHIC_DATA], [GEOGRAPHIC_DATA] Patas Estilo B…" at bounding box center [551, 256] width 1102 height 546
click at [483, 422] on div "© Mapbox © OpenStreetMap Improve this map" at bounding box center [406, 245] width 337 height 476
